Goal: Find specific page/section

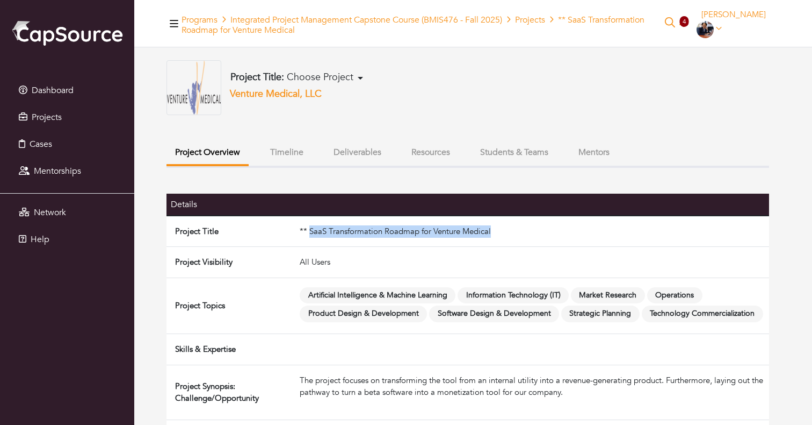
drag, startPoint x: 309, startPoint y: 228, endPoint x: 531, endPoint y: 228, distance: 221.9
click at [531, 228] on td "** SaaS Transformation Roadmap for Venture Medical" at bounding box center [533, 230] width 474 height 31
copy td "SaaS Transformation Roadmap for Venture Medical"
